Goal: Task Accomplishment & Management: Manage account settings

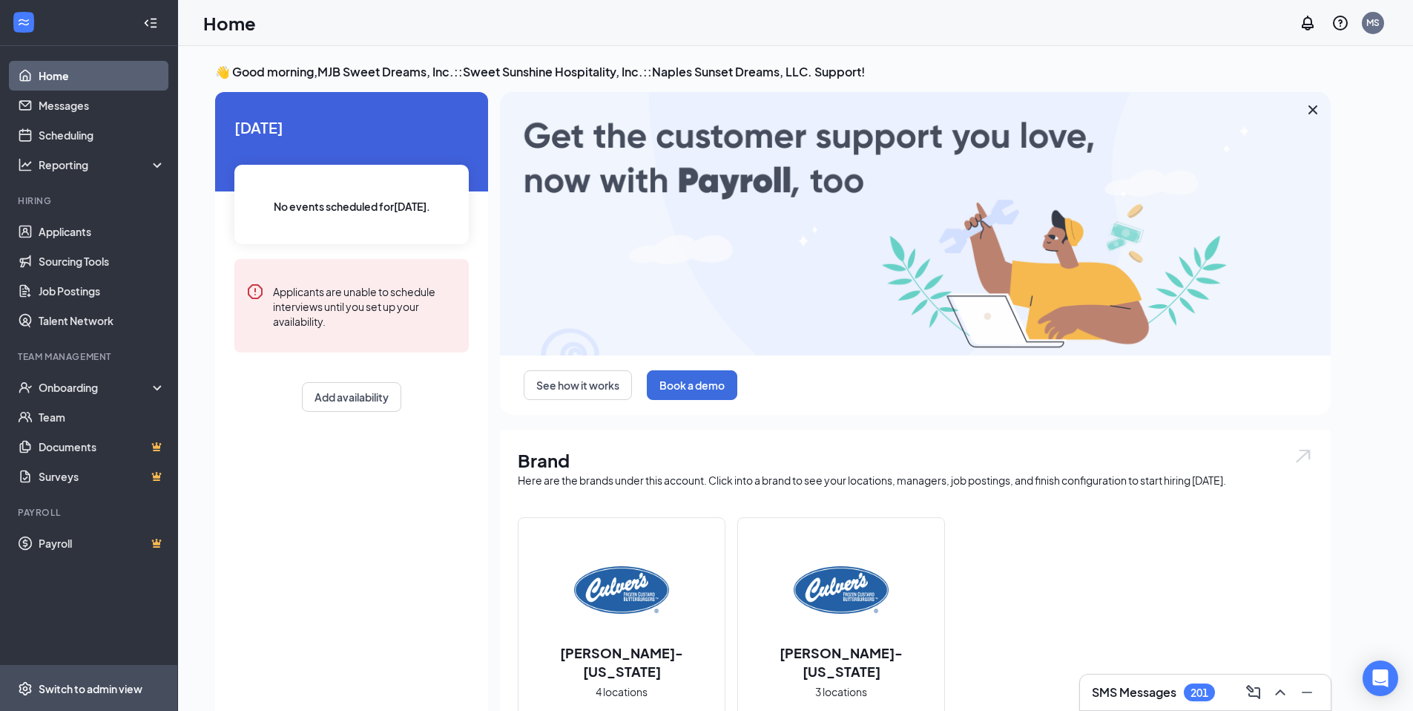
click at [53, 679] on span "Switch to admin view" at bounding box center [102, 687] width 127 height 45
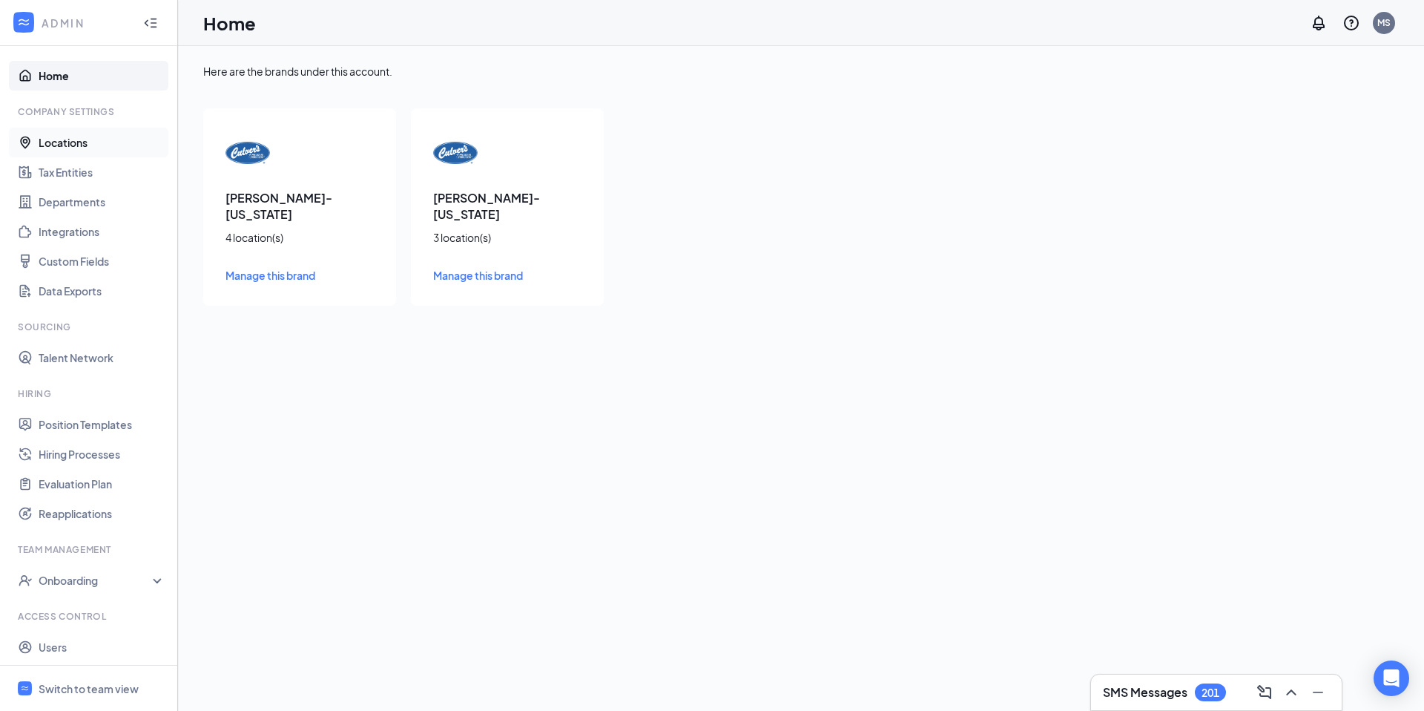
click at [44, 133] on link "Locations" at bounding box center [102, 143] width 127 height 30
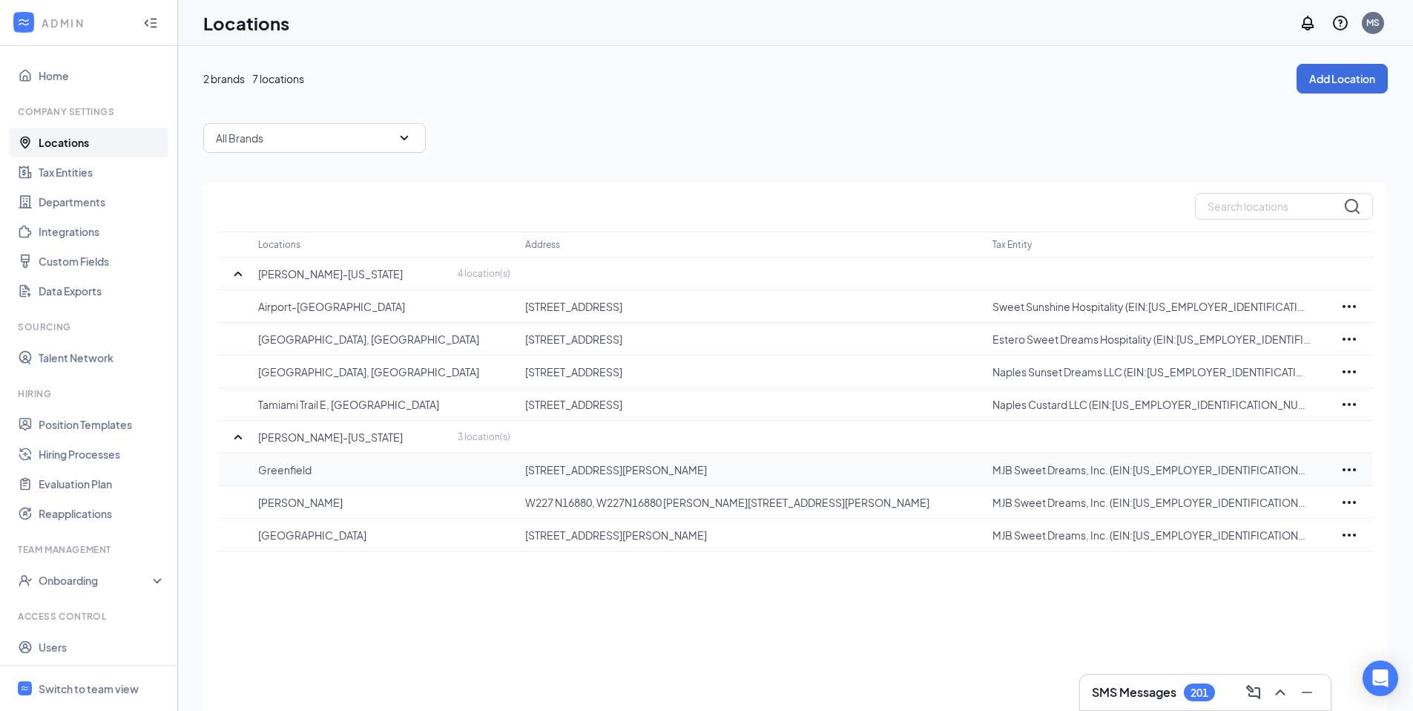
click at [1354, 464] on icon "Ellipses" at bounding box center [1349, 470] width 18 height 18
click at [1259, 502] on div "Edit" at bounding box center [1284, 514] width 148 height 33
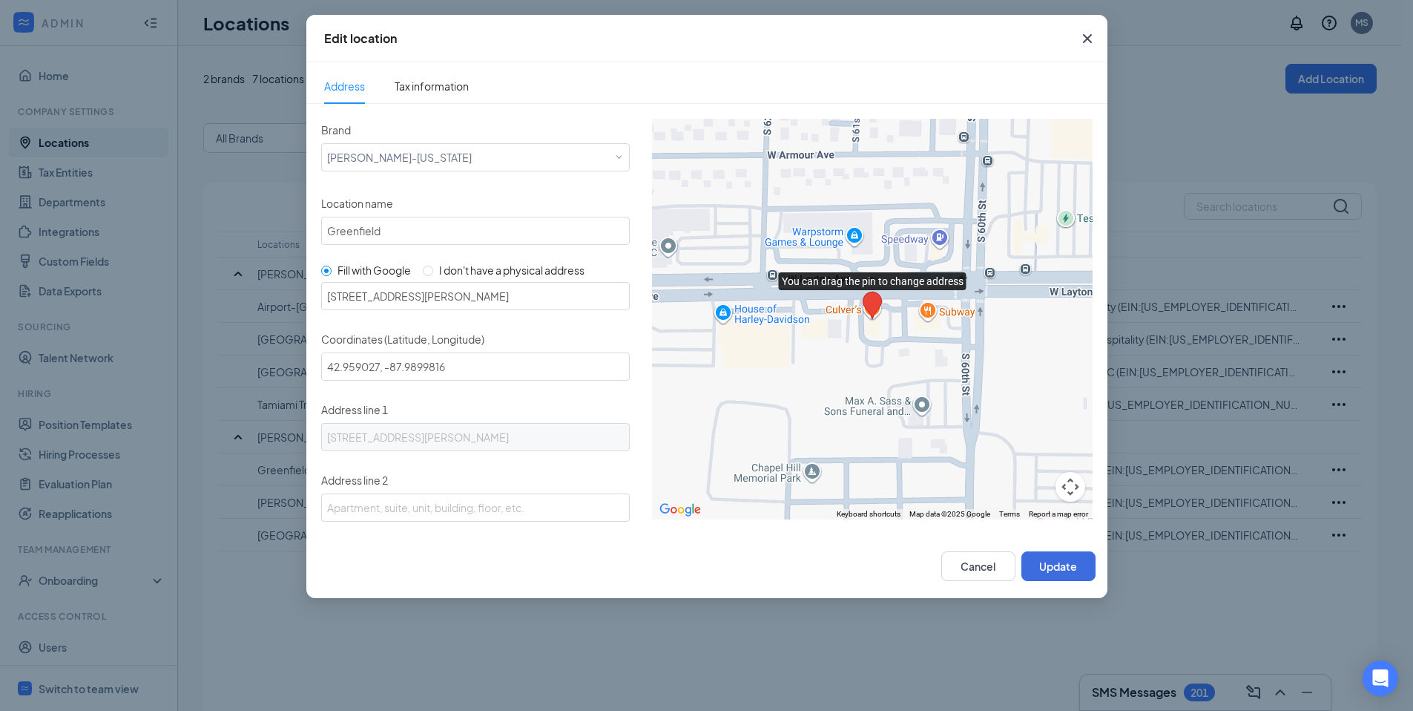
click at [1087, 39] on icon "Cross" at bounding box center [1086, 38] width 9 height 9
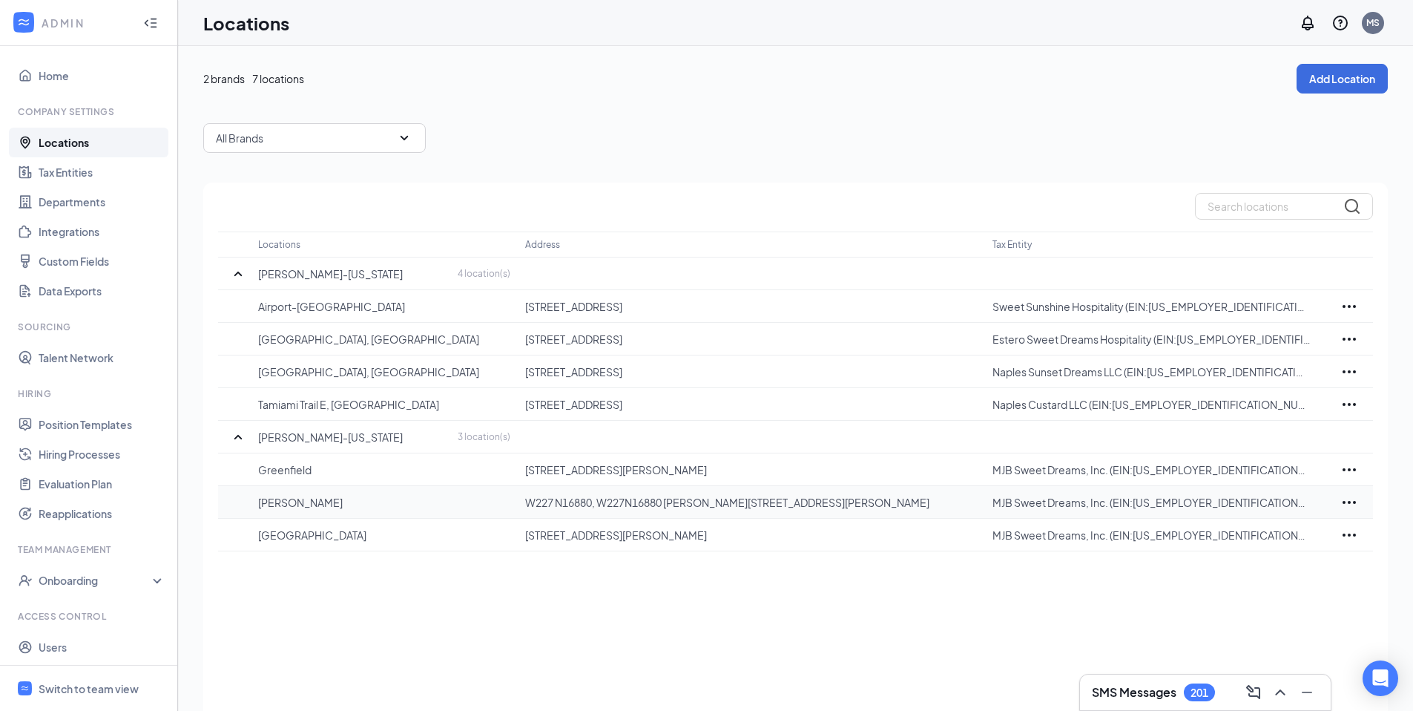
click at [1344, 497] on icon "Ellipses" at bounding box center [1349, 502] width 18 height 18
click at [1226, 492] on td "MJB Sweet Dreams, Inc. (EIN:[US_EMPLOYER_IDENTIFICATION_NUMBER])" at bounding box center [1159, 502] width 334 height 33
click at [1347, 469] on icon "Ellipses" at bounding box center [1349, 470] width 18 height 18
click at [1265, 505] on div "Edit" at bounding box center [1284, 514] width 148 height 33
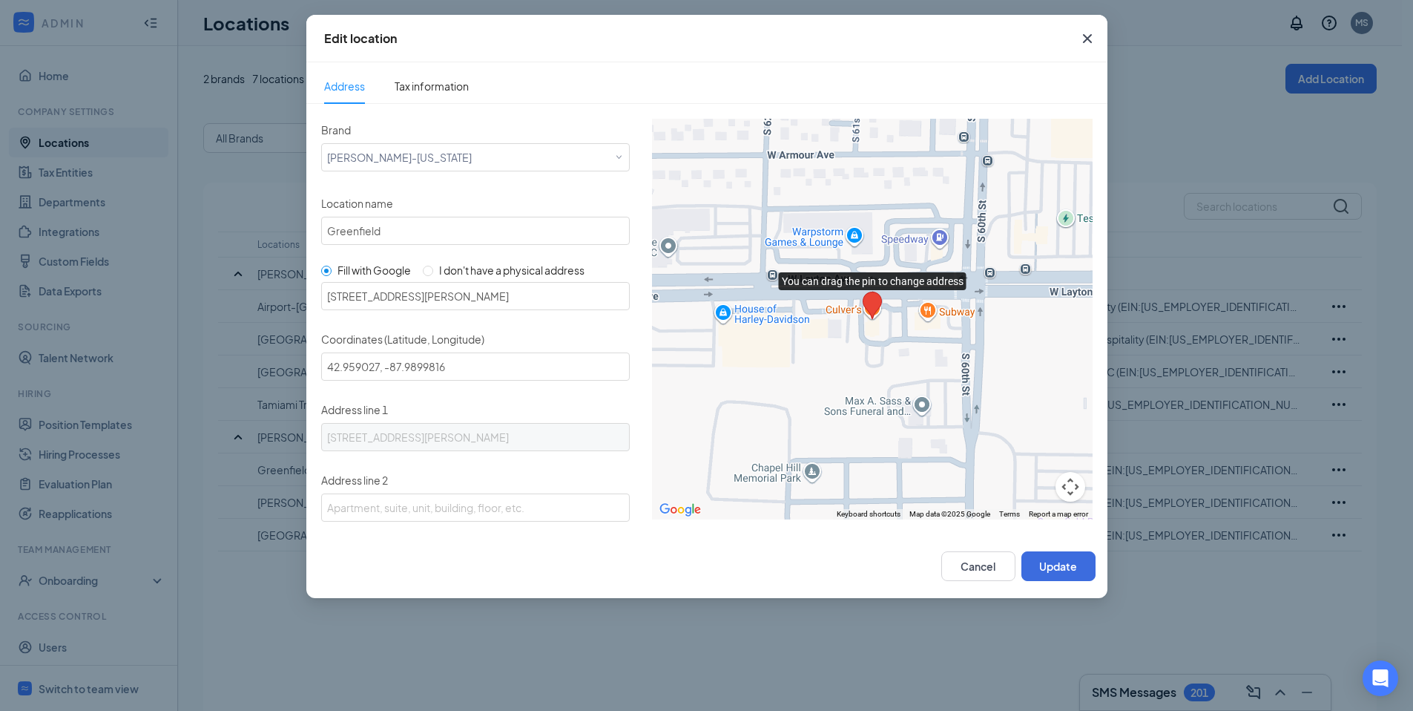
scroll to position [396, 0]
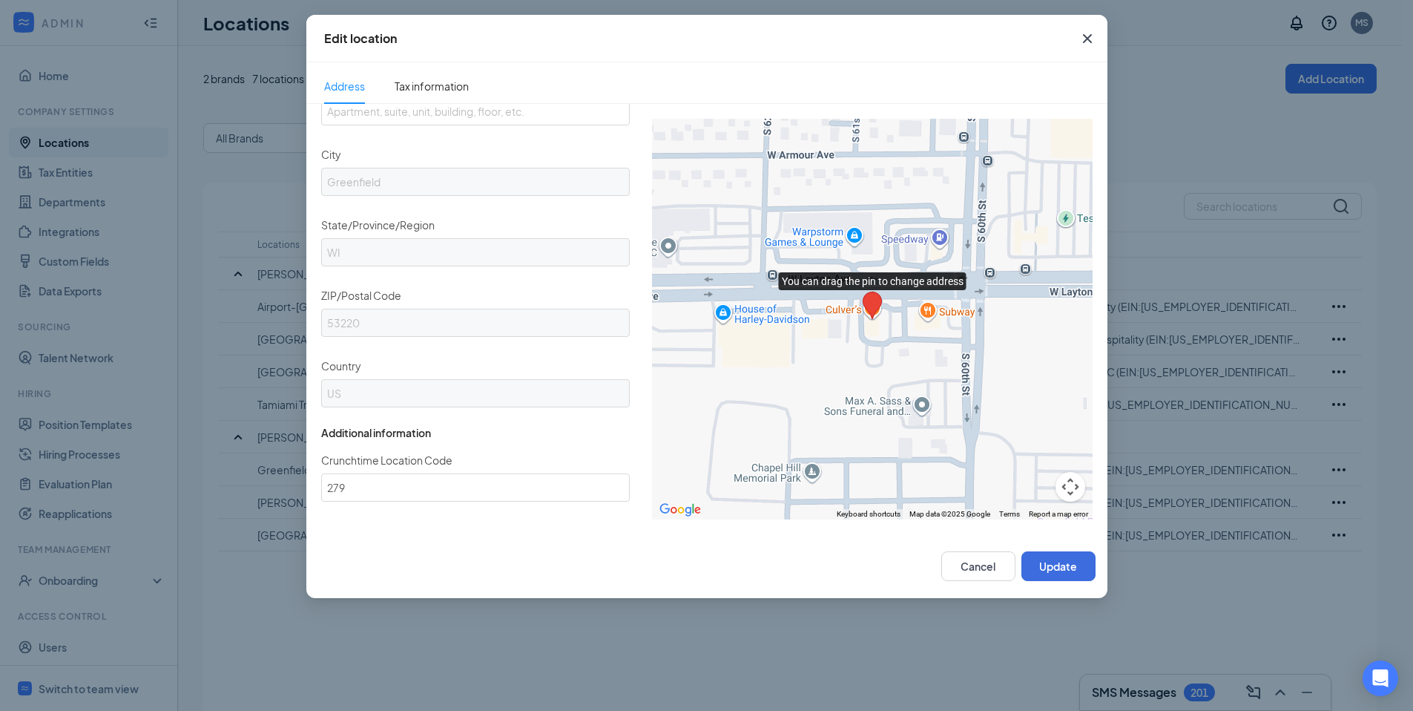
click at [1084, 39] on icon "Cross" at bounding box center [1087, 39] width 18 height 18
